Goal: Information Seeking & Learning: Learn about a topic

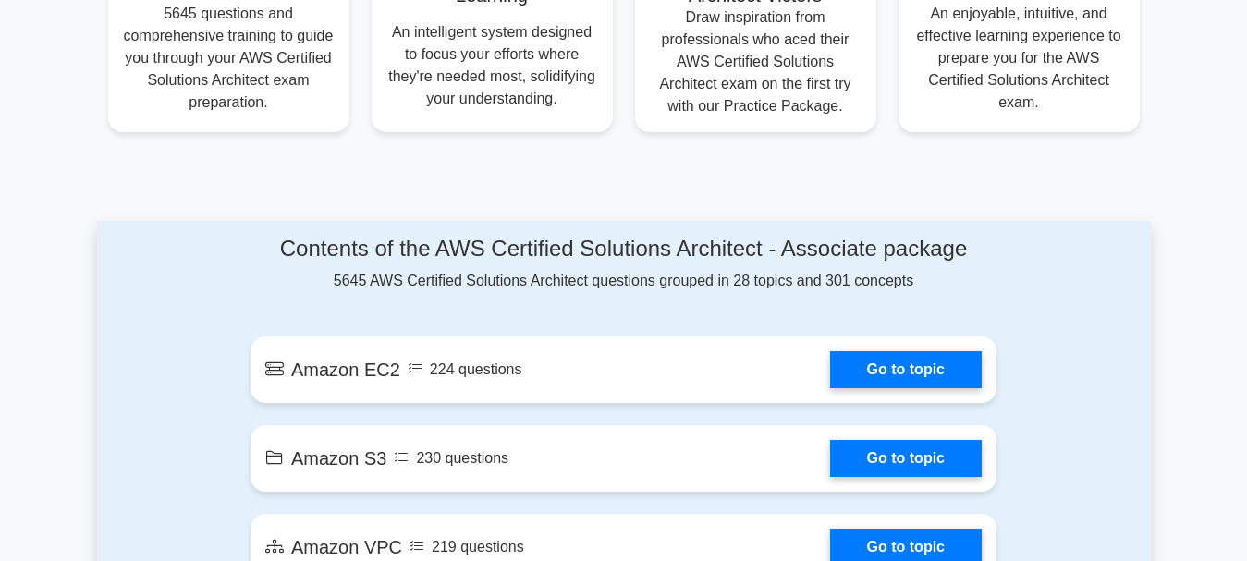
scroll to position [832, 0]
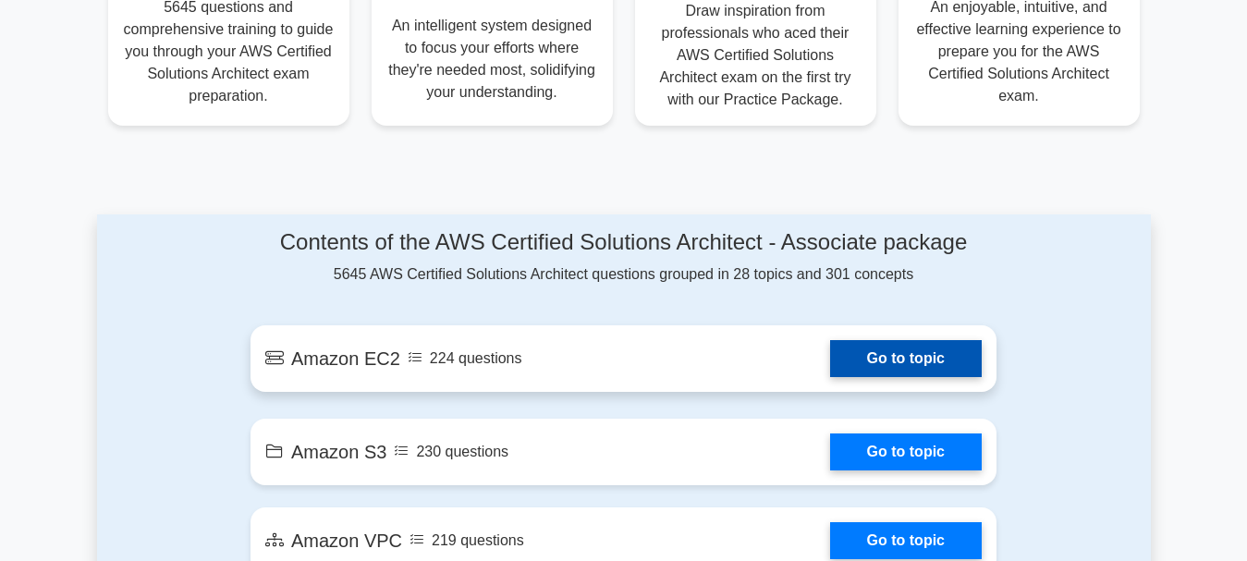
click at [911, 368] on link "Go to topic" at bounding box center [906, 358] width 152 height 37
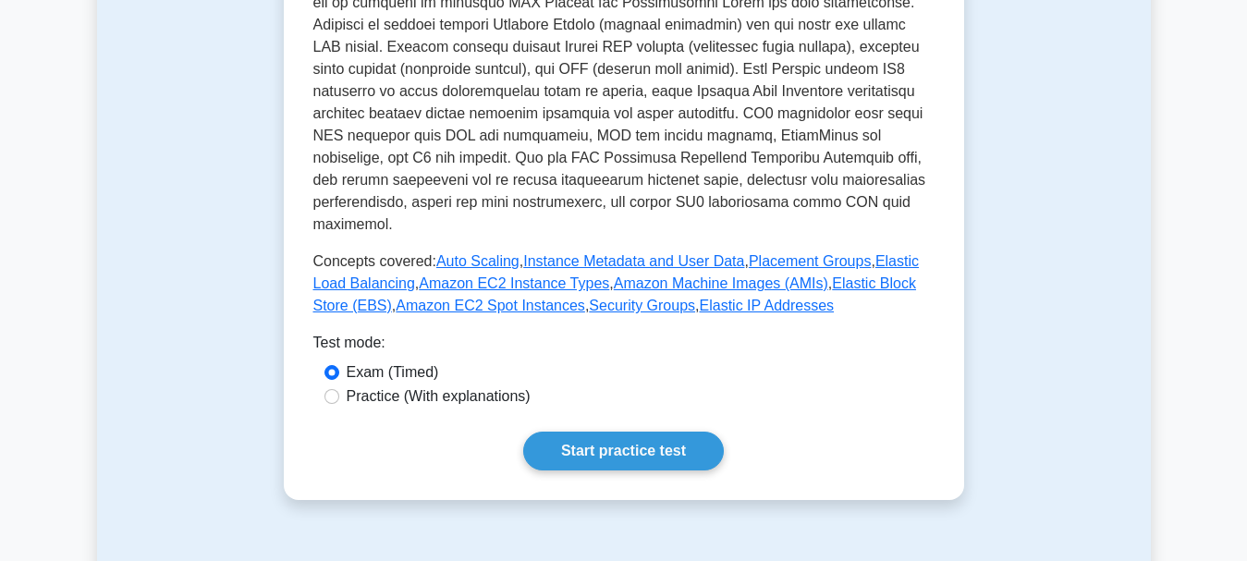
scroll to position [739, 0]
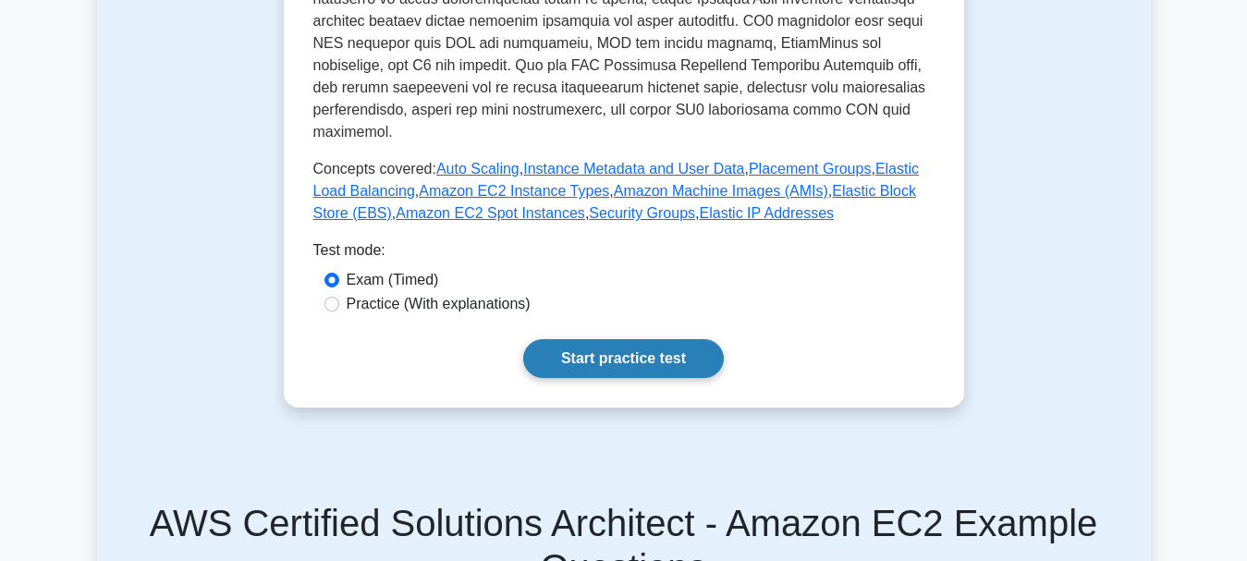
click at [676, 339] on link "Start practice test" at bounding box center [623, 358] width 201 height 39
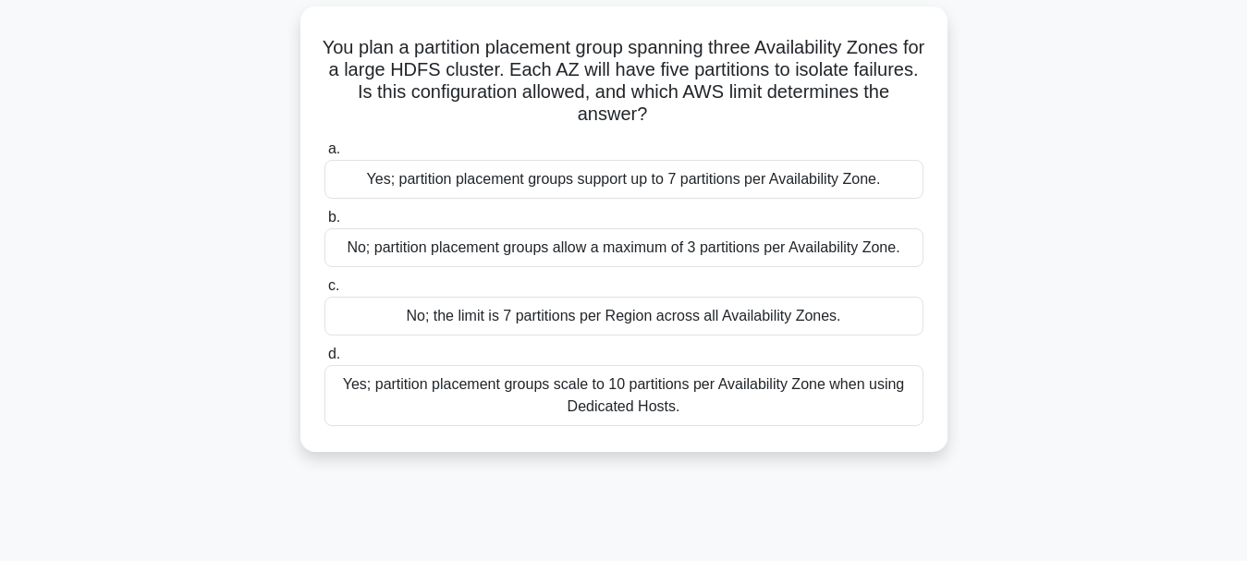
scroll to position [92, 0]
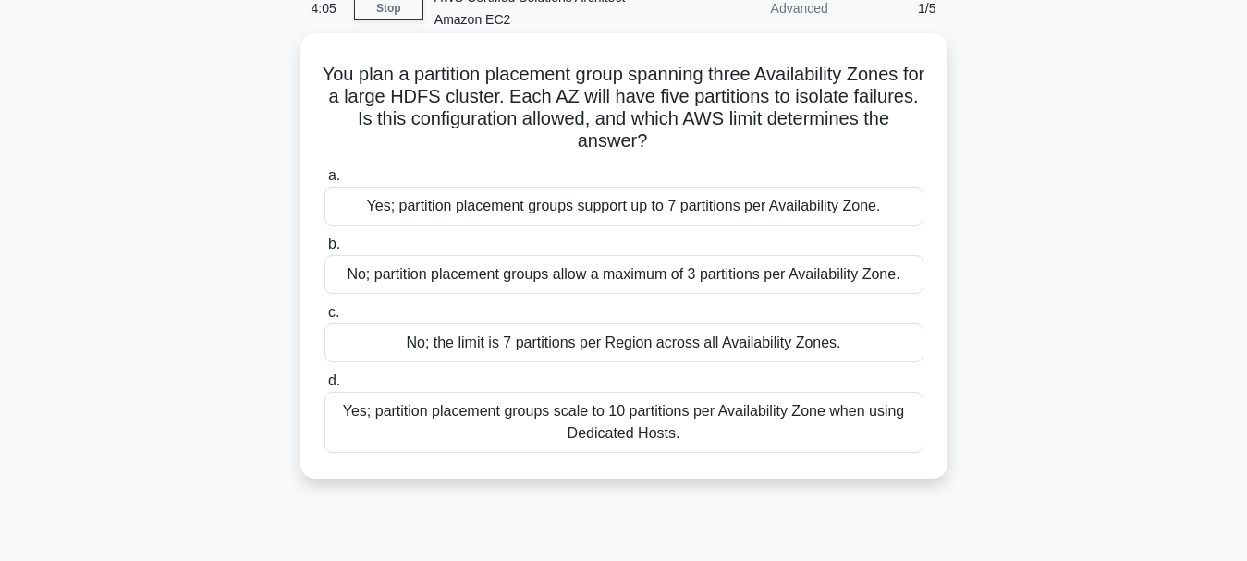
click at [464, 214] on div "Yes; partition placement groups support up to 7 partitions per Availability Zon…" at bounding box center [623, 206] width 599 height 39
click at [324, 182] on input "a. Yes; partition placement groups support up to 7 partitions per Availability …" at bounding box center [324, 176] width 0 height 12
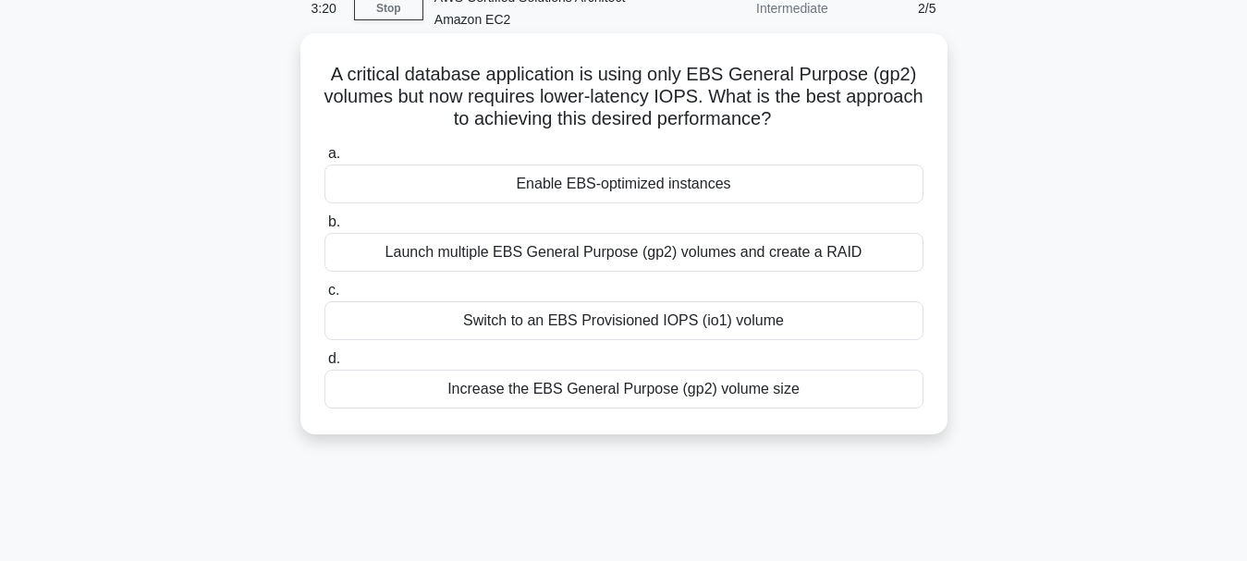
click at [581, 321] on div "Switch to an EBS Provisioned IOPS (io1) volume" at bounding box center [623, 320] width 599 height 39
click at [324, 297] on input "c. Switch to an EBS Provisioned IOPS (io1) volume" at bounding box center [324, 291] width 0 height 12
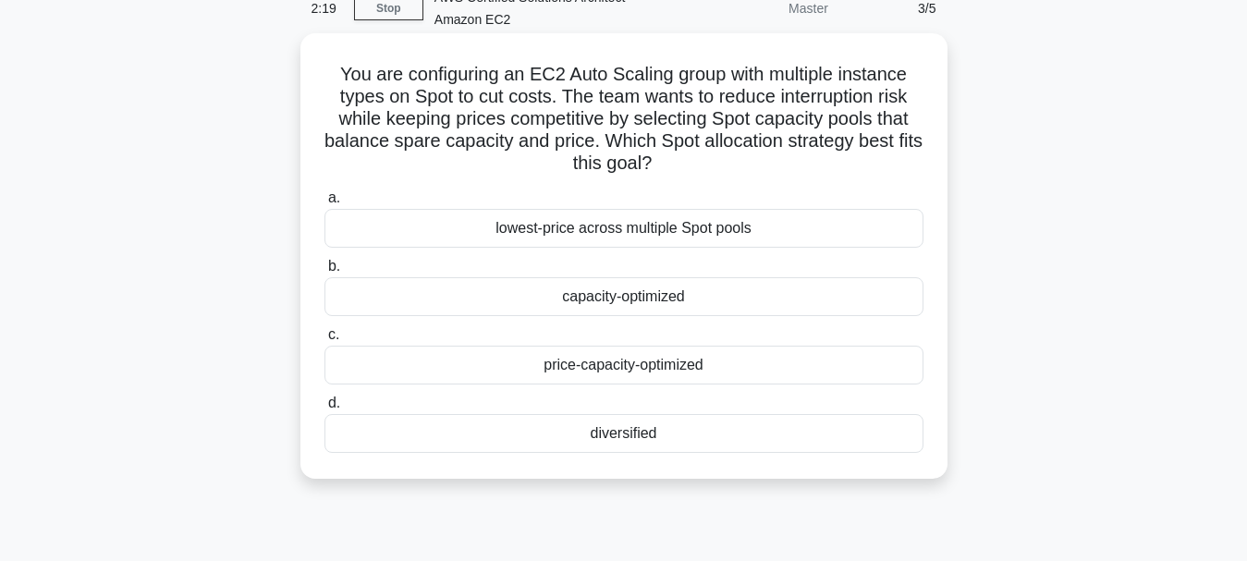
click at [675, 298] on div "capacity-optimized" at bounding box center [623, 296] width 599 height 39
click at [324, 273] on input "b. capacity-optimized" at bounding box center [324, 267] width 0 height 12
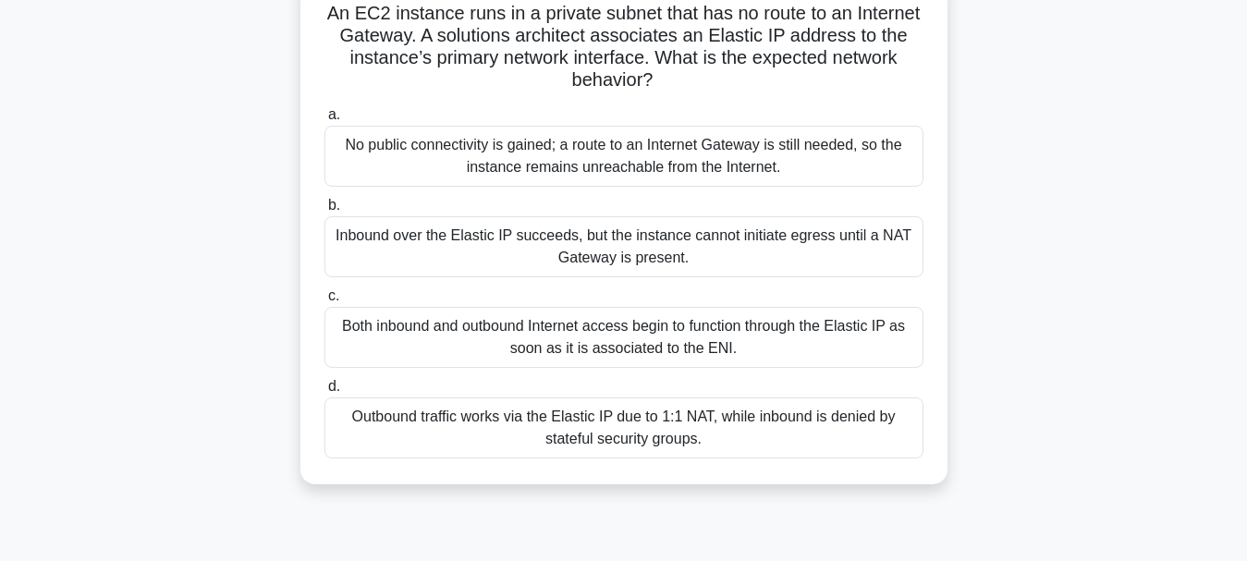
scroll to position [185, 0]
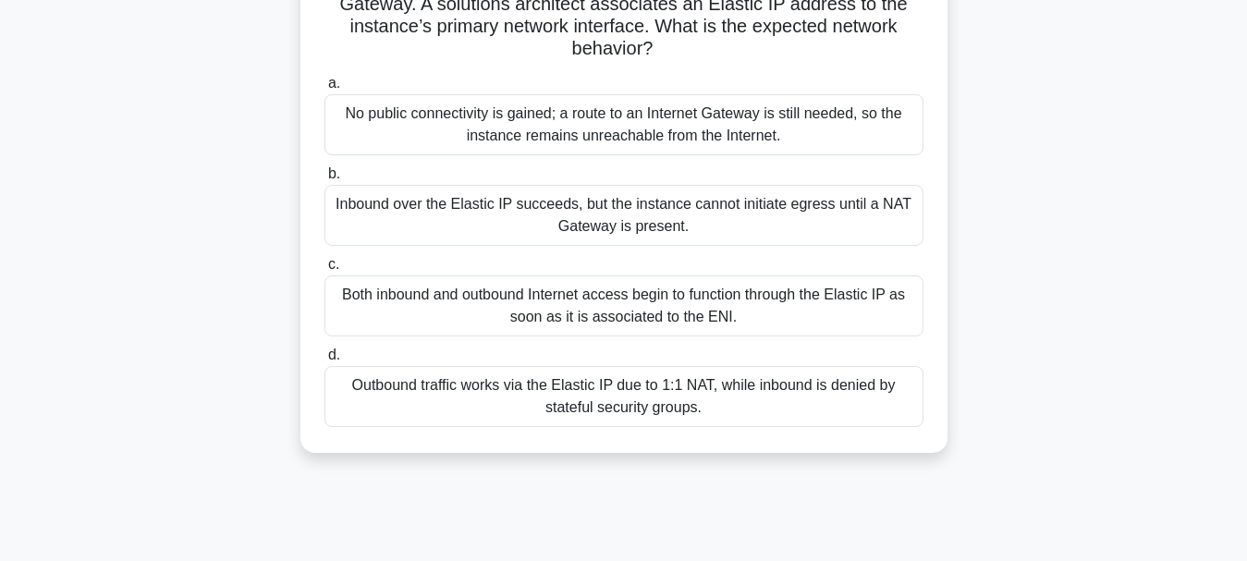
click at [691, 221] on div "Inbound over the Elastic IP succeeds, but the instance cannot initiate egress u…" at bounding box center [623, 215] width 599 height 61
click at [324, 180] on input "b. Inbound over the Elastic IP succeeds, but the instance cannot initiate egres…" at bounding box center [324, 174] width 0 height 12
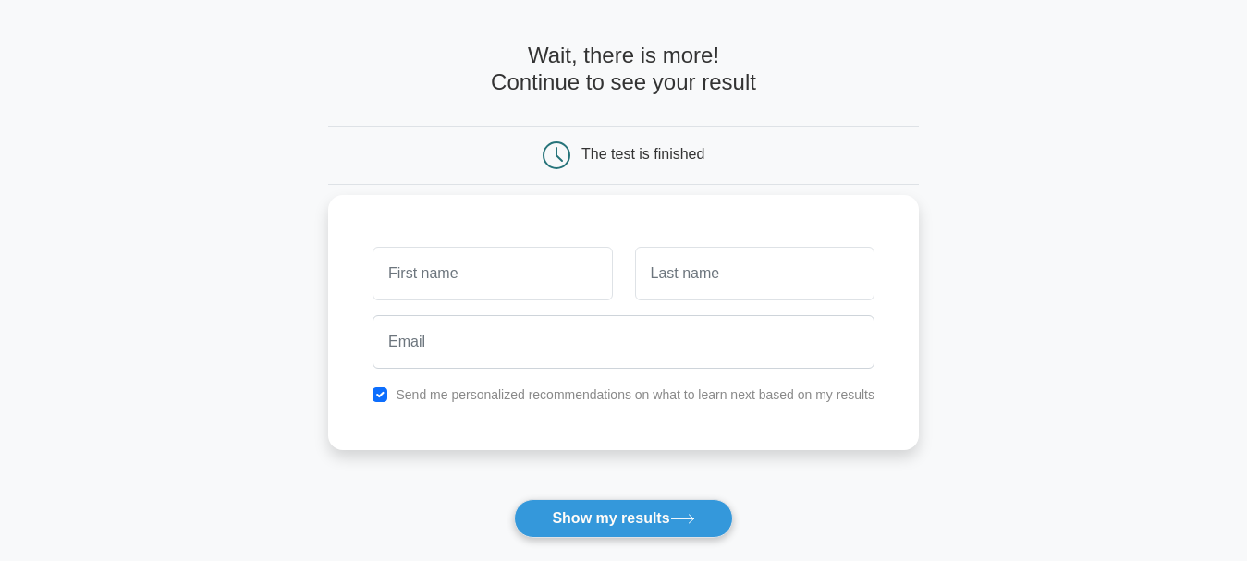
scroll to position [92, 0]
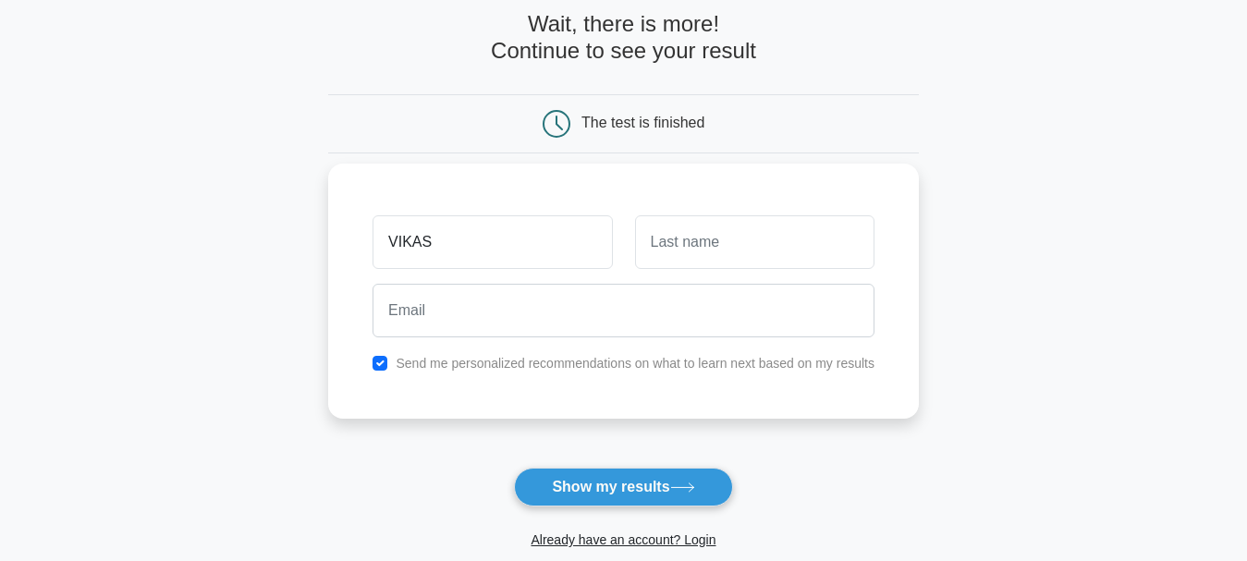
type input "VIKAS"
drag, startPoint x: 772, startPoint y: 254, endPoint x: 643, endPoint y: 260, distance: 128.6
click at [643, 260] on input "cHAUHAN" at bounding box center [754, 242] width 239 height 54
type input "Chauhan"
click at [381, 360] on input "checkbox" at bounding box center [379, 363] width 15 height 15
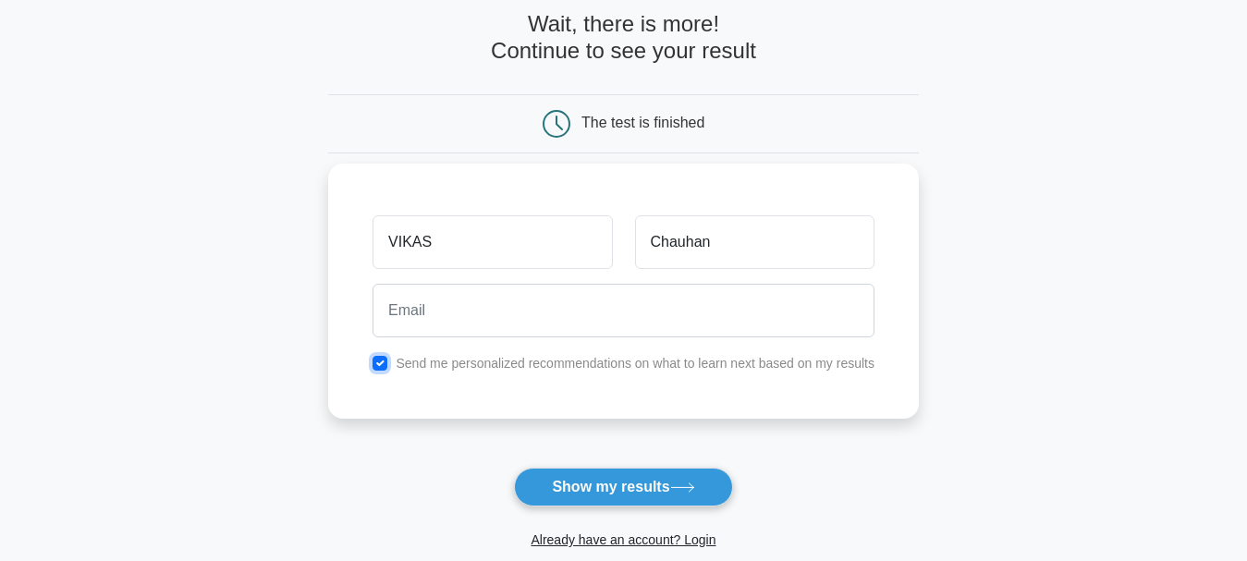
checkbox input "false"
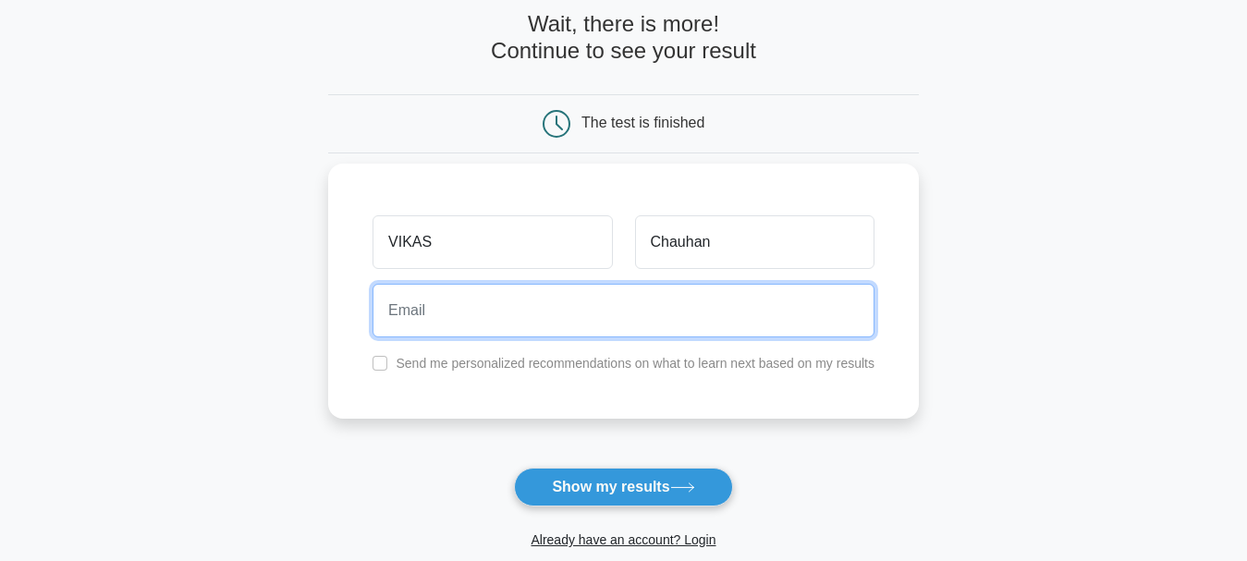
click at [466, 330] on input "email" at bounding box center [623, 311] width 502 height 54
type input "vchauhan266@gmail.com"
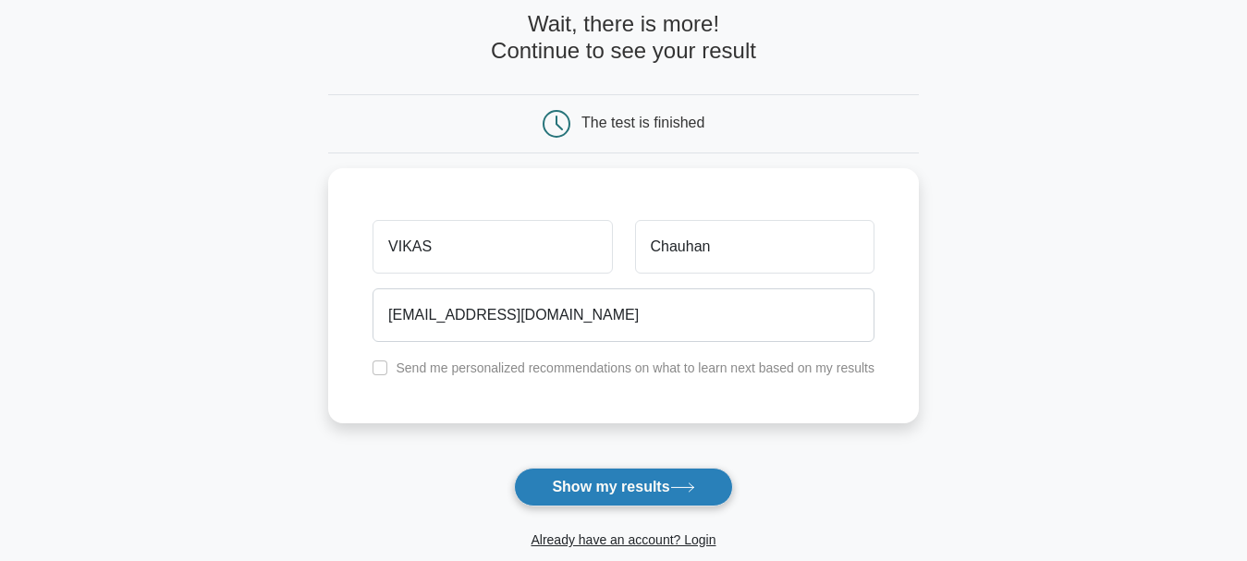
click at [646, 488] on button "Show my results" at bounding box center [623, 487] width 218 height 39
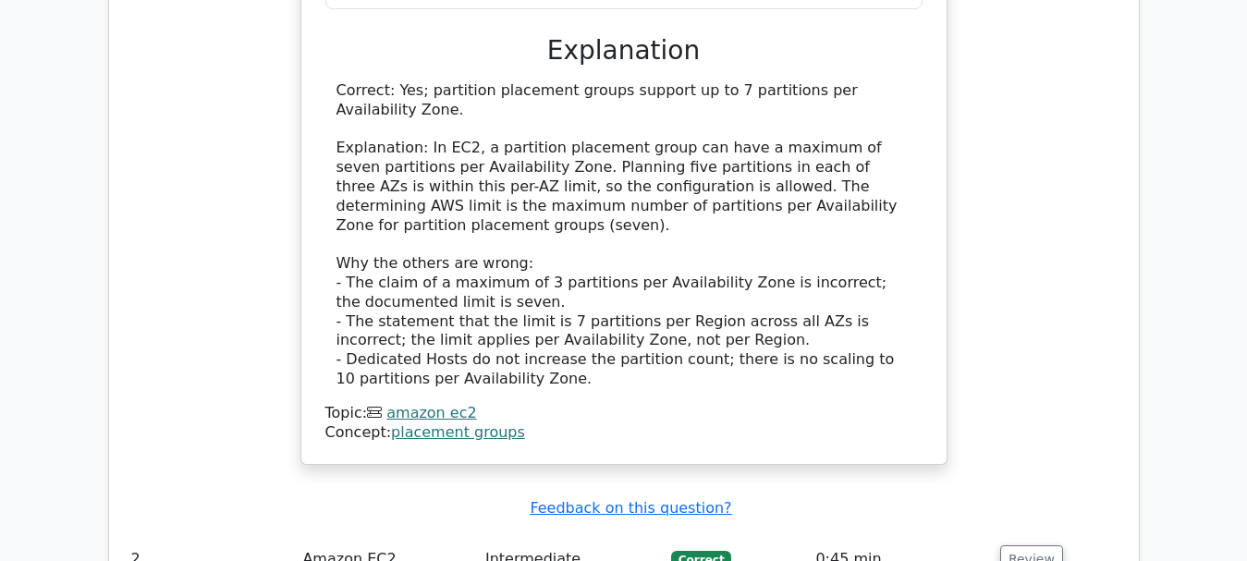
scroll to position [2125, 0]
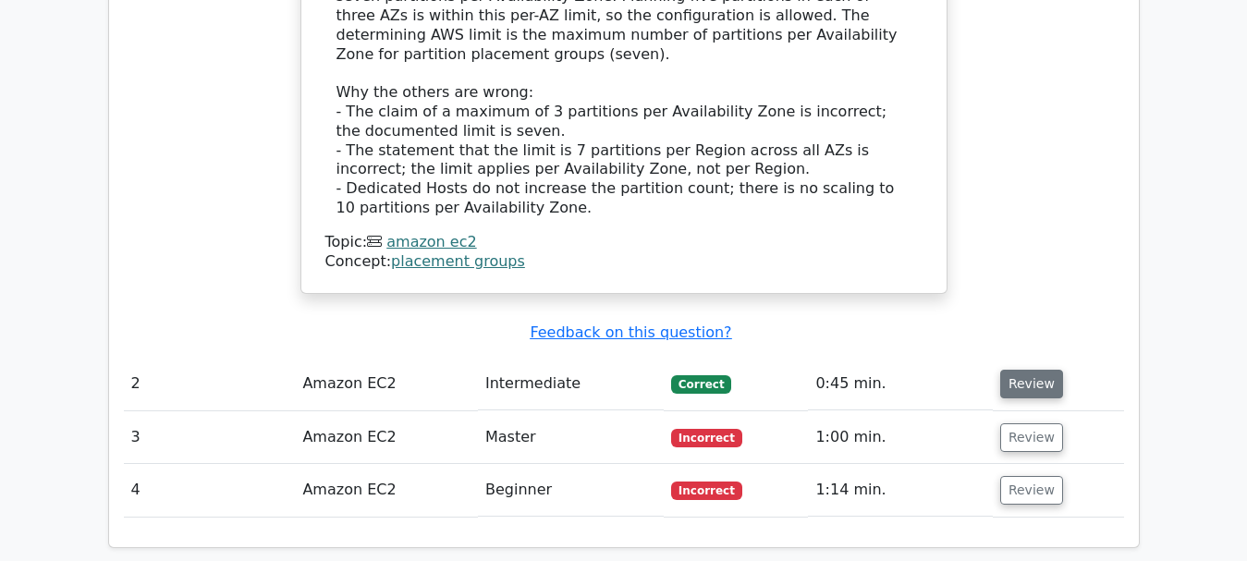
click at [1028, 370] on button "Review" at bounding box center [1031, 384] width 63 height 29
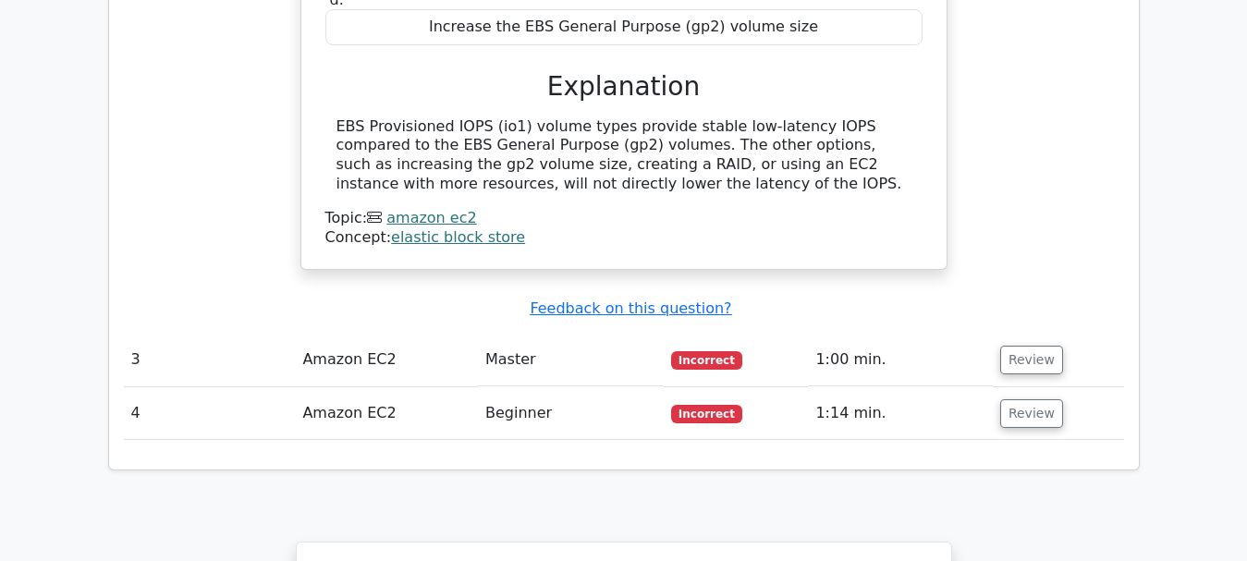
scroll to position [2864, 0]
click at [1021, 345] on button "Review" at bounding box center [1031, 359] width 63 height 29
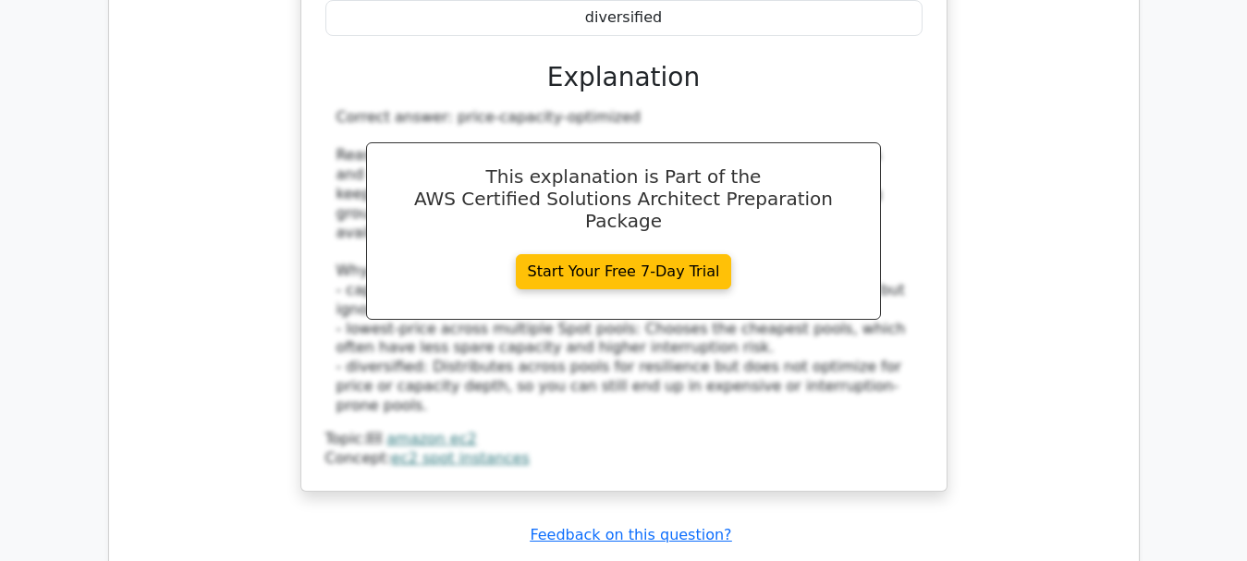
scroll to position [3696, 0]
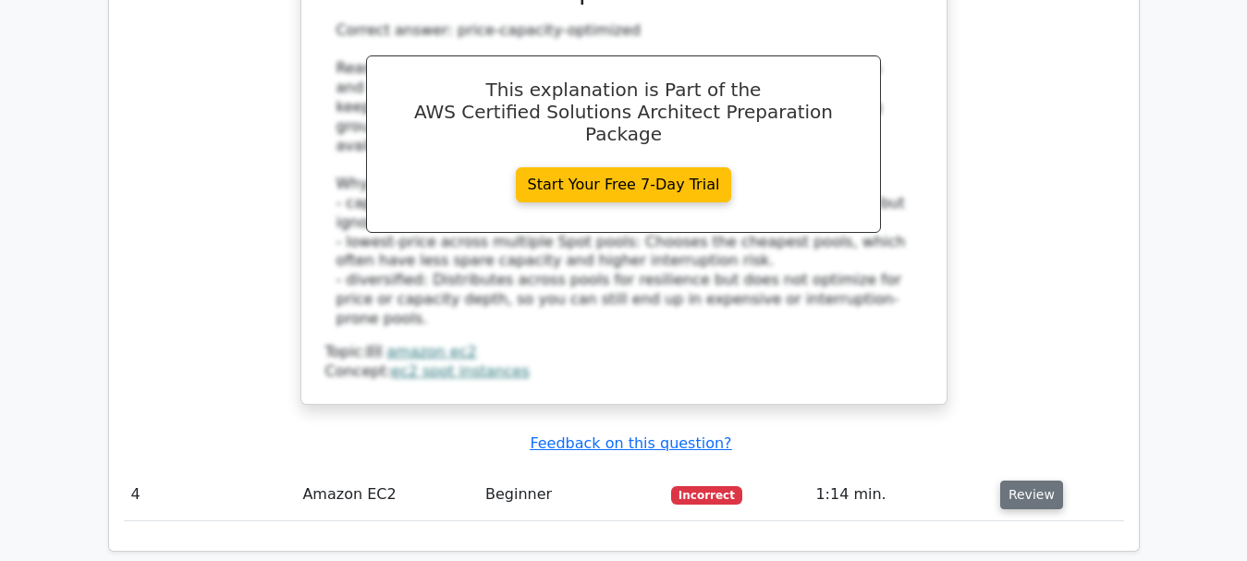
click at [1015, 480] on button "Review" at bounding box center [1031, 494] width 63 height 29
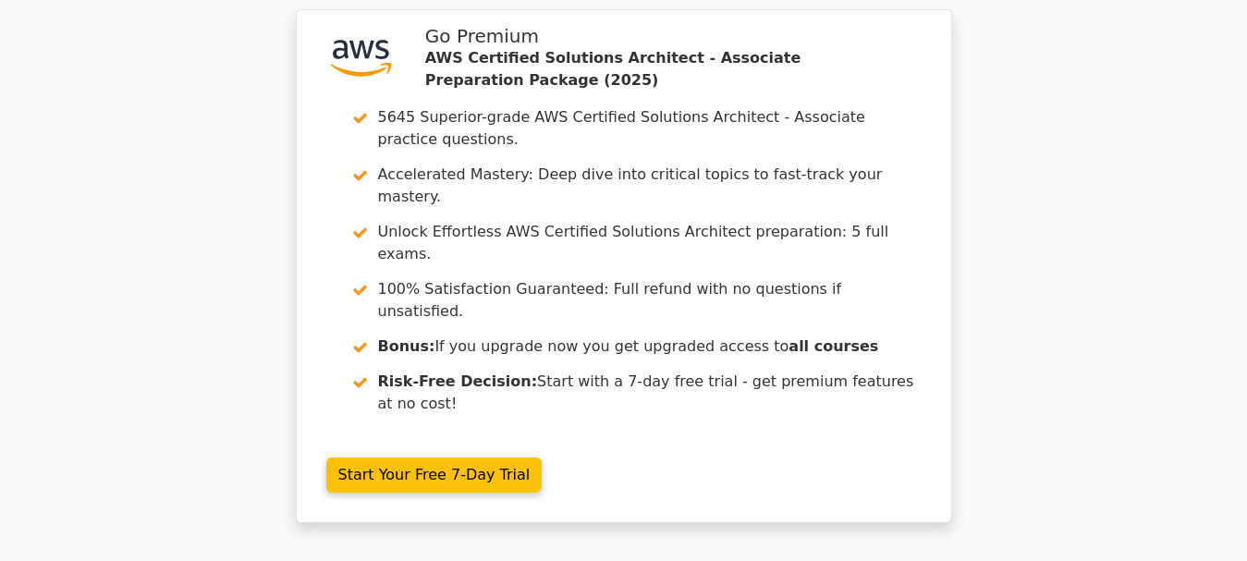
scroll to position [5499, 0]
